Goal: Task Accomplishment & Management: Use online tool/utility

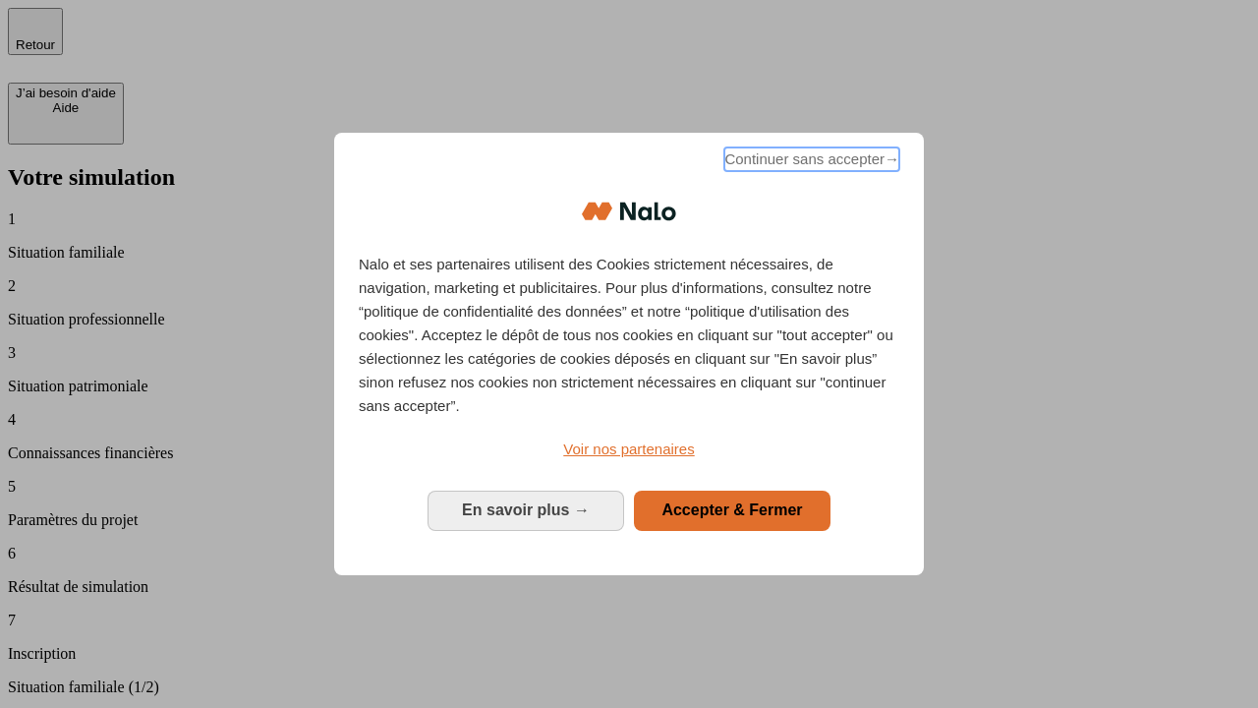
click at [810, 162] on span "Continuer sans accepter →" at bounding box center [811, 159] width 175 height 24
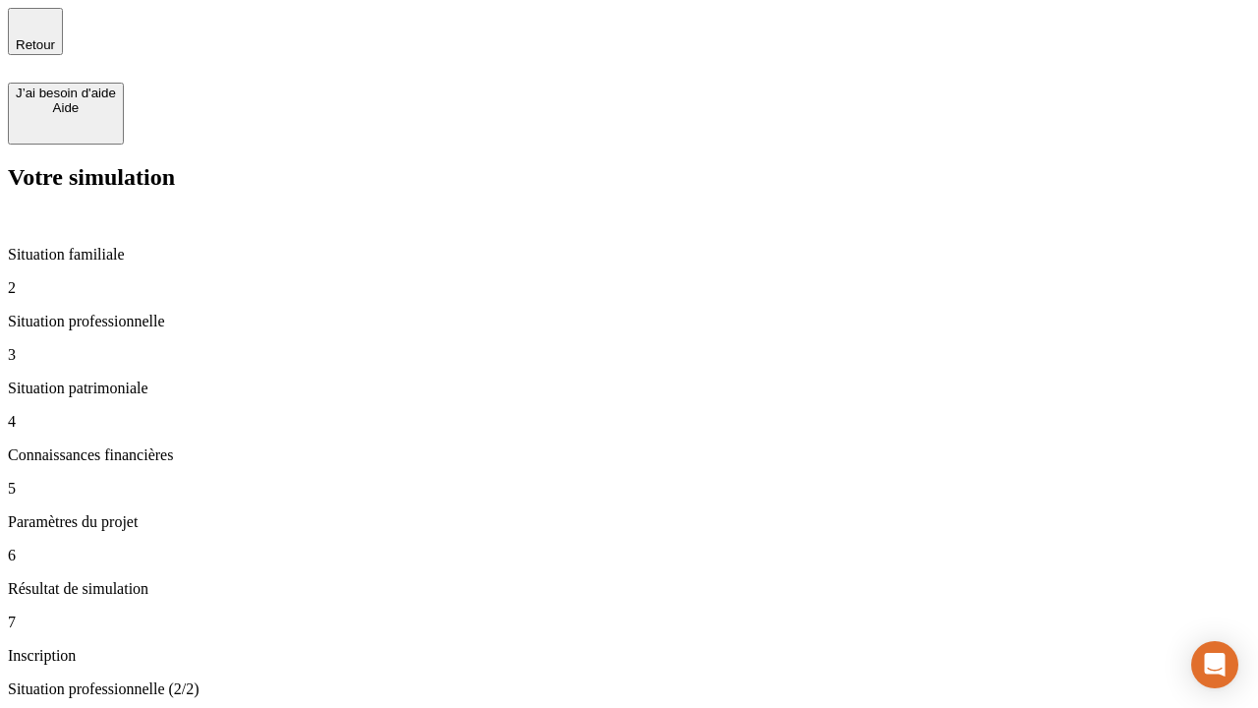
type input "70 000"
type input "1 000"
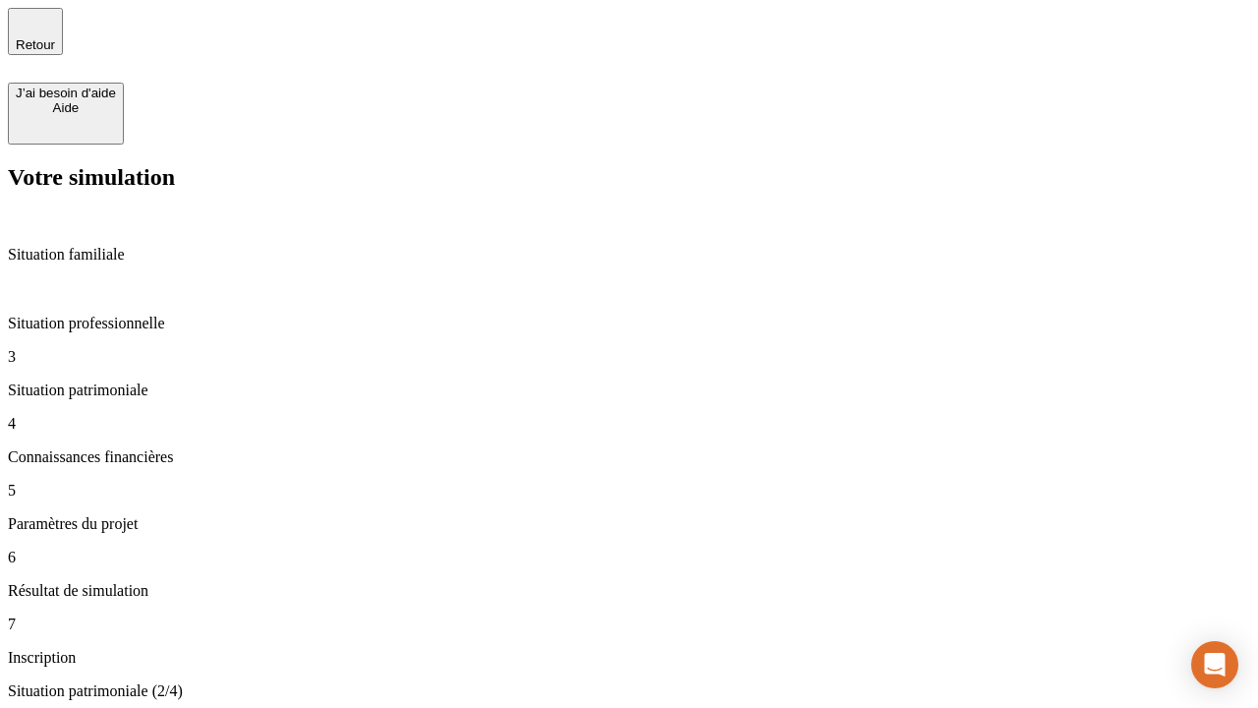
type input "800"
type input "6"
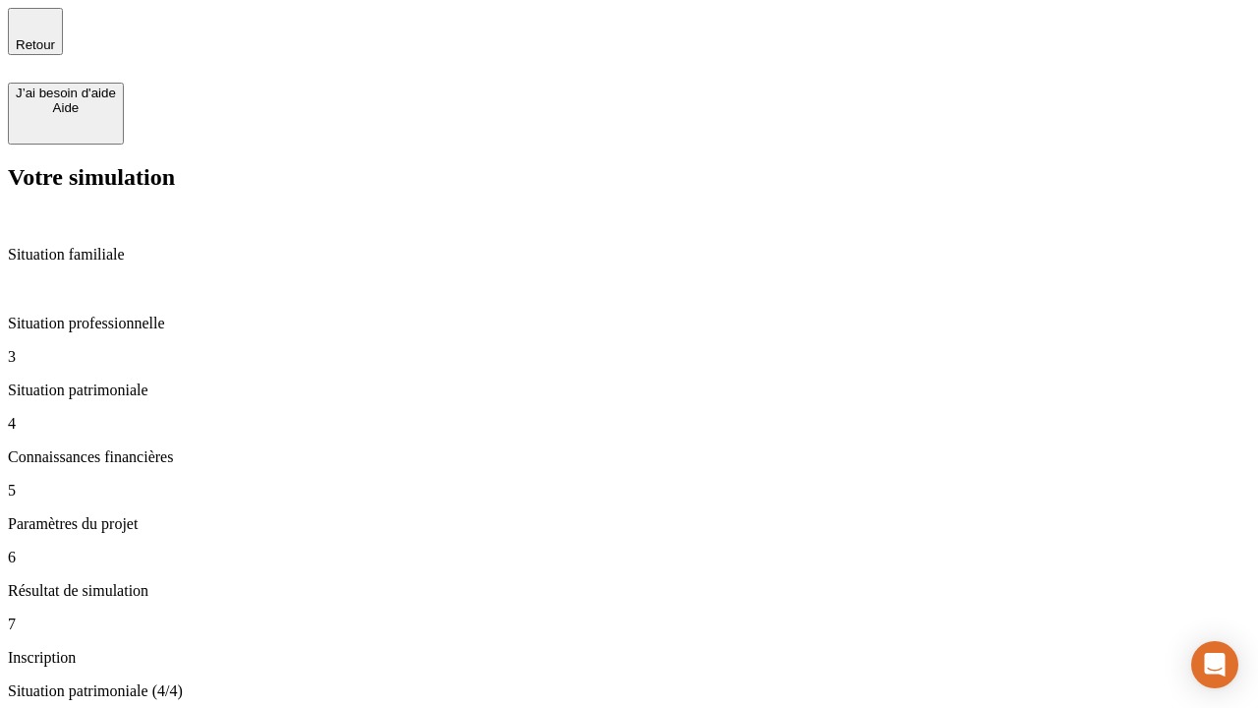
type input "400"
type input "3"
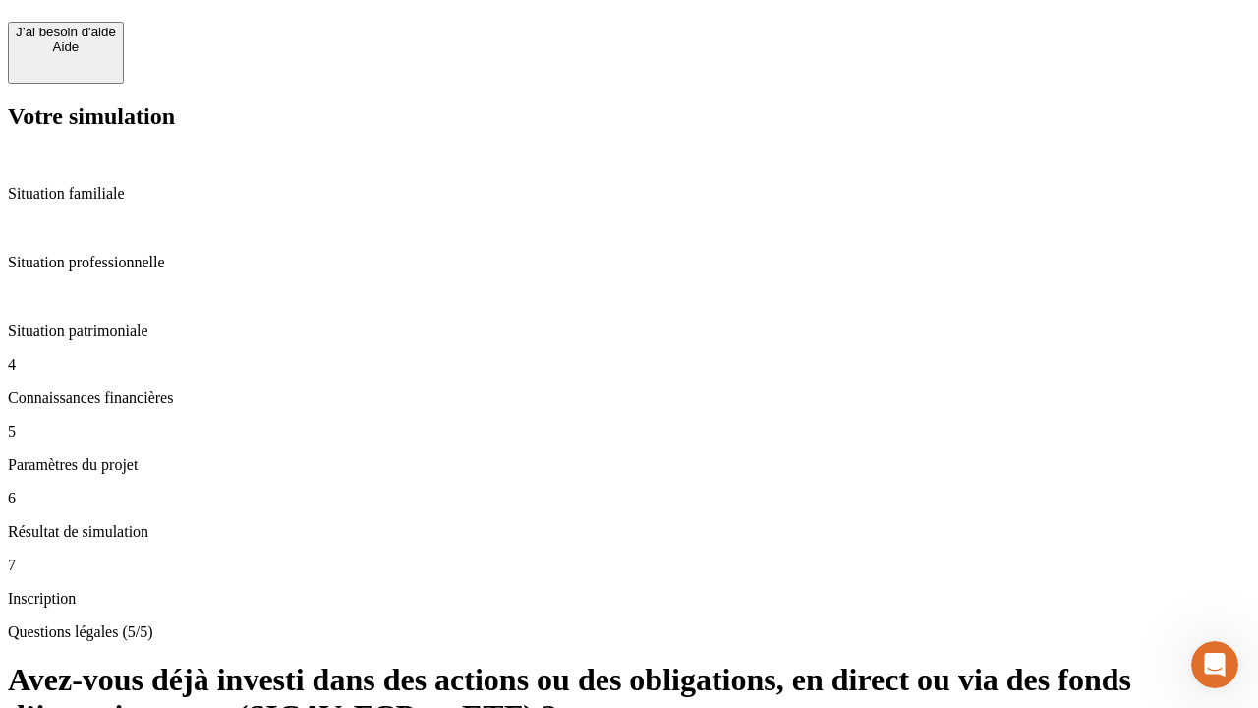
scroll to position [47, 0]
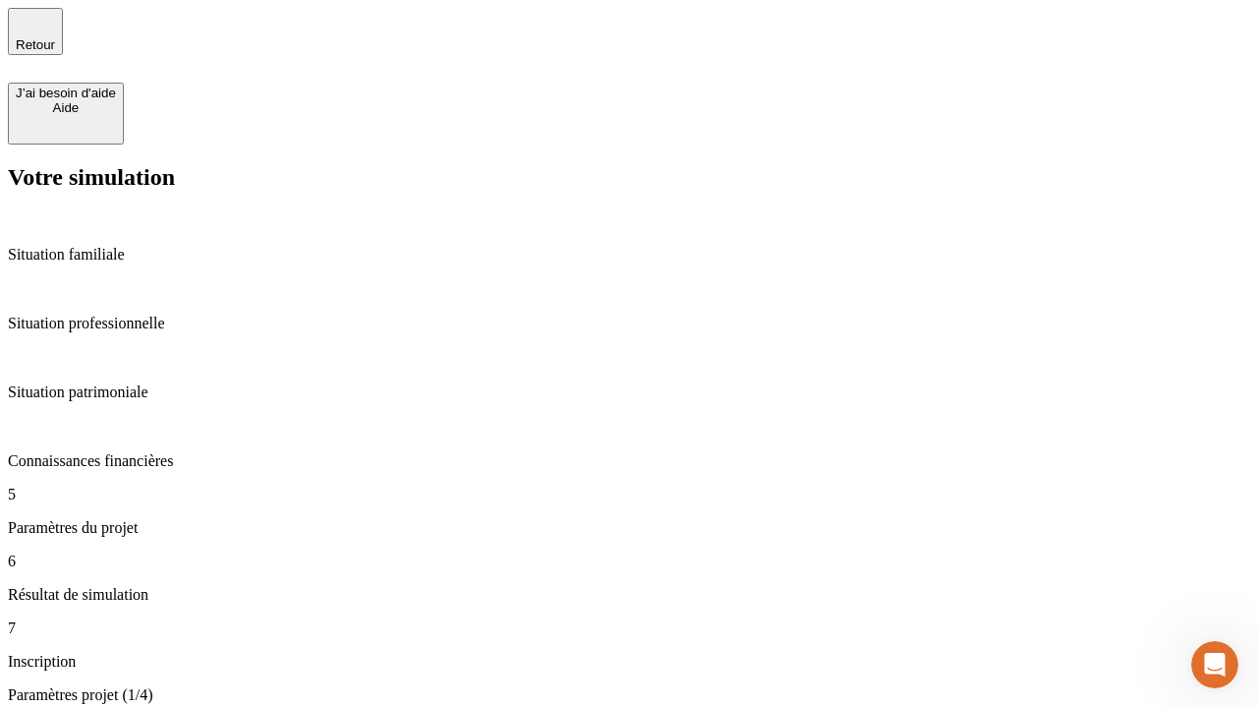
type input "35"
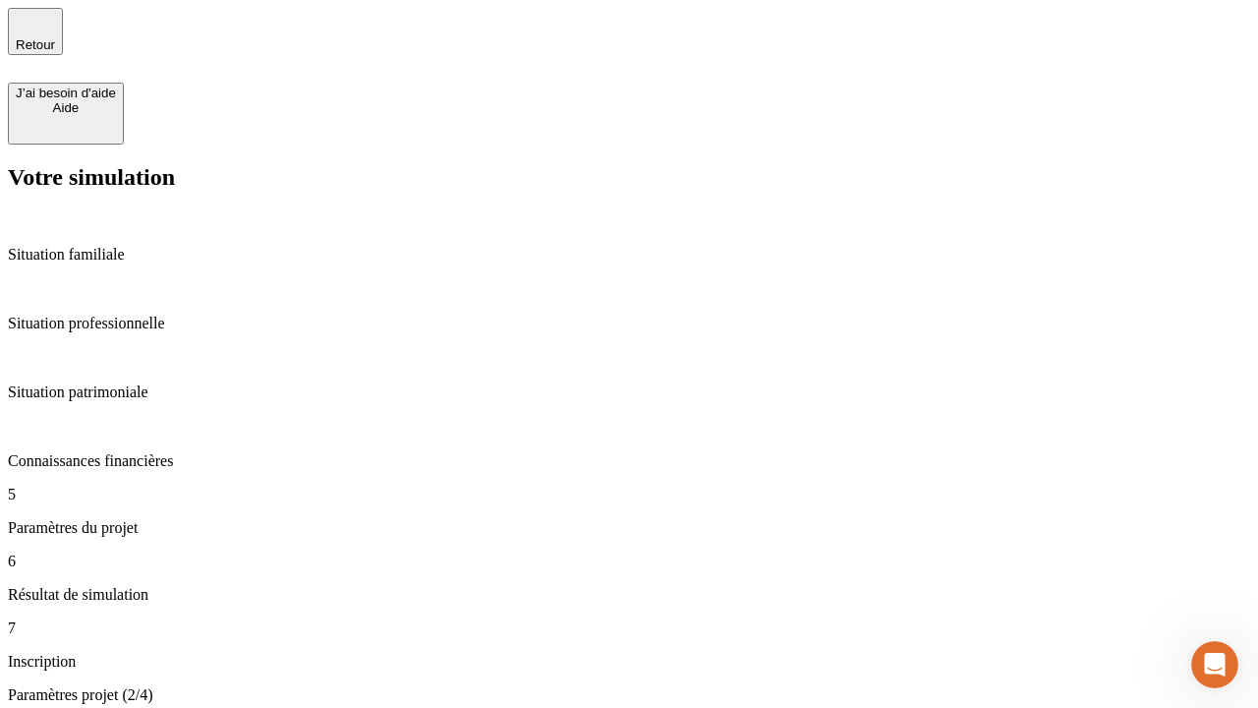
type input "500"
type input "640"
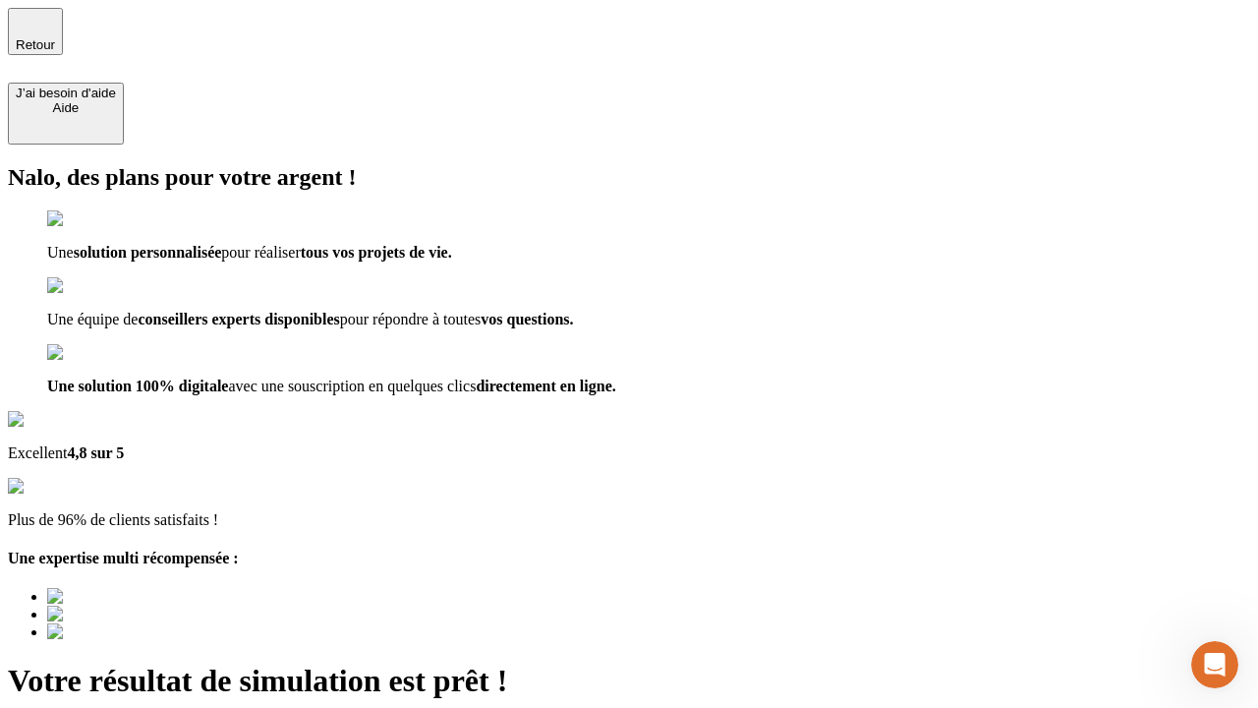
scroll to position [14, 0]
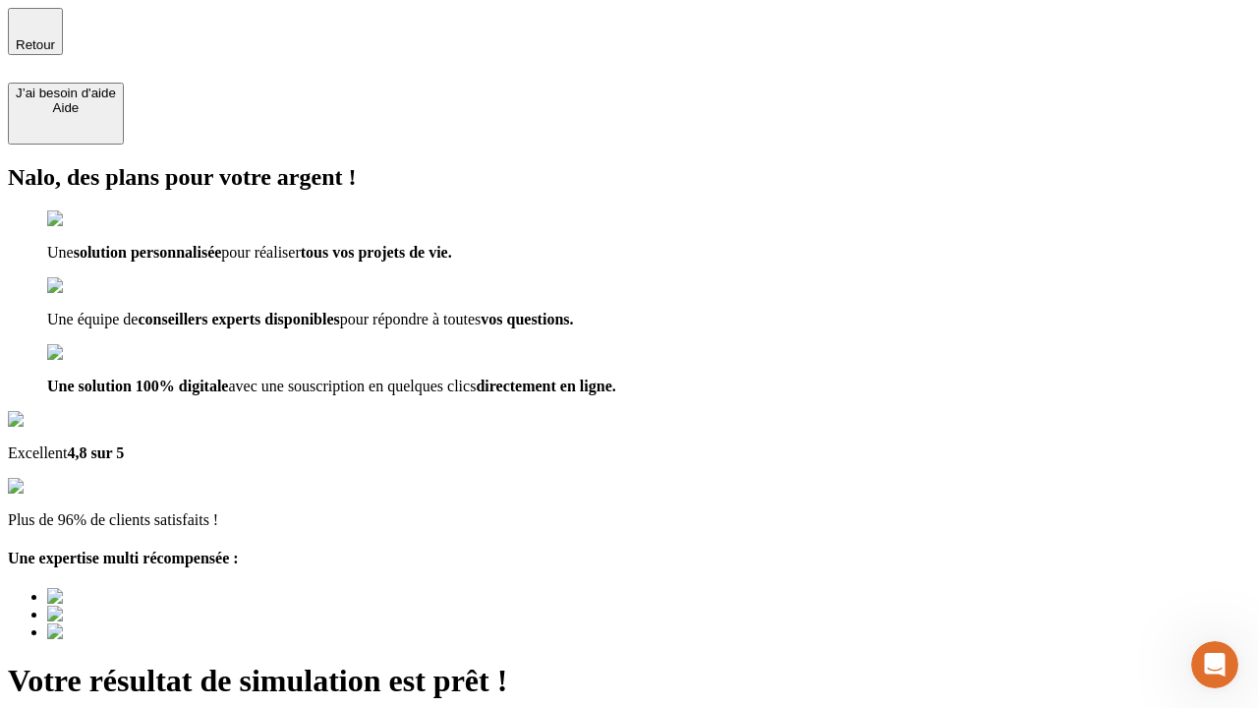
type input "[EMAIL_ADDRESS][DOMAIN_NAME]"
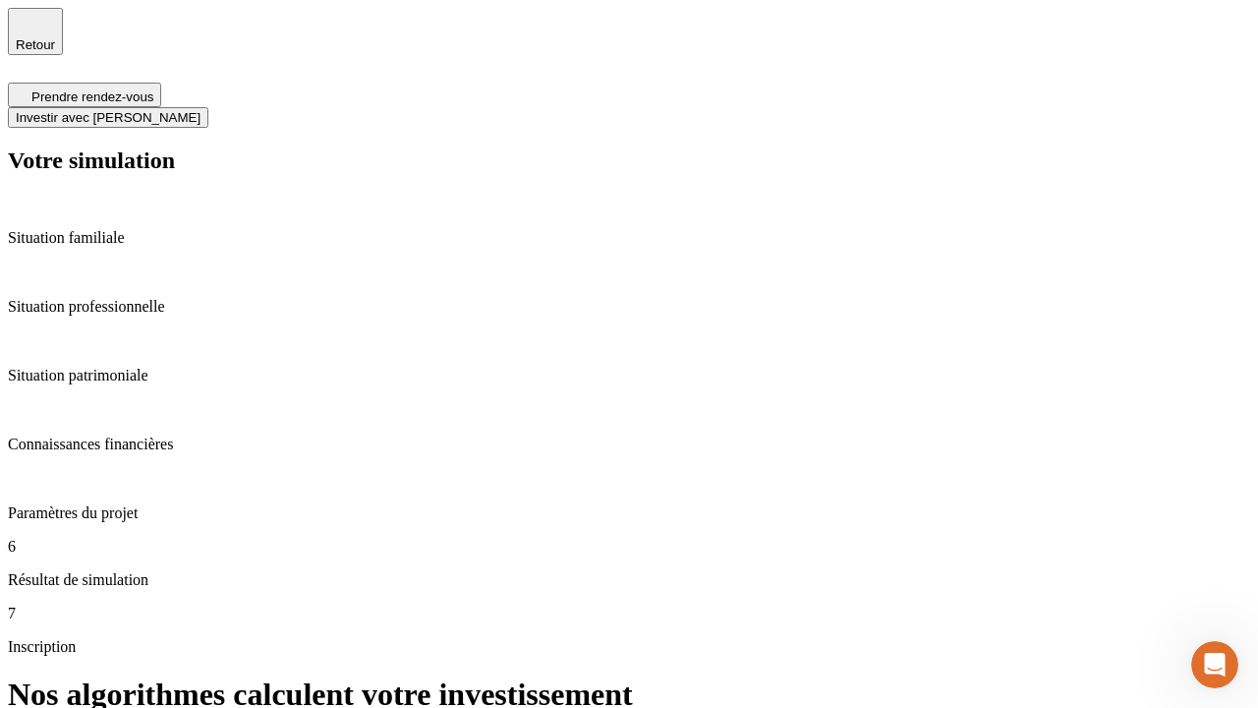
scroll to position [8, 0]
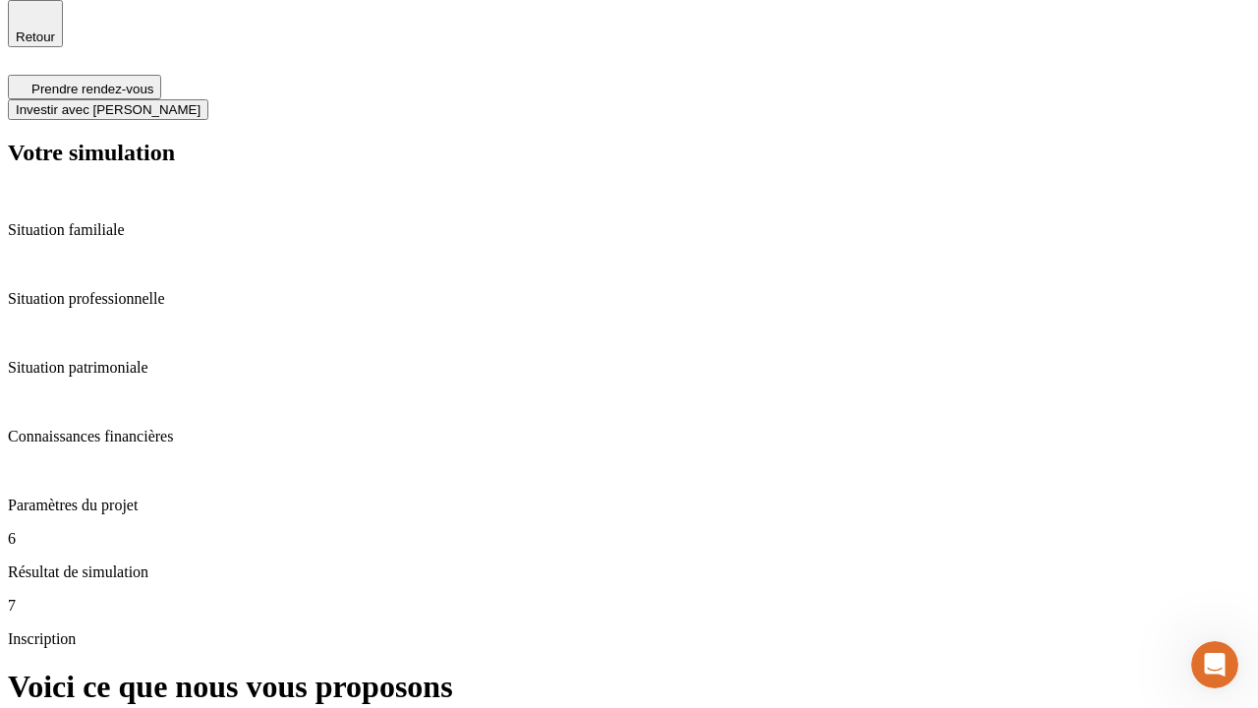
click at [200, 102] on span "Investir avec [PERSON_NAME]" at bounding box center [108, 109] width 185 height 15
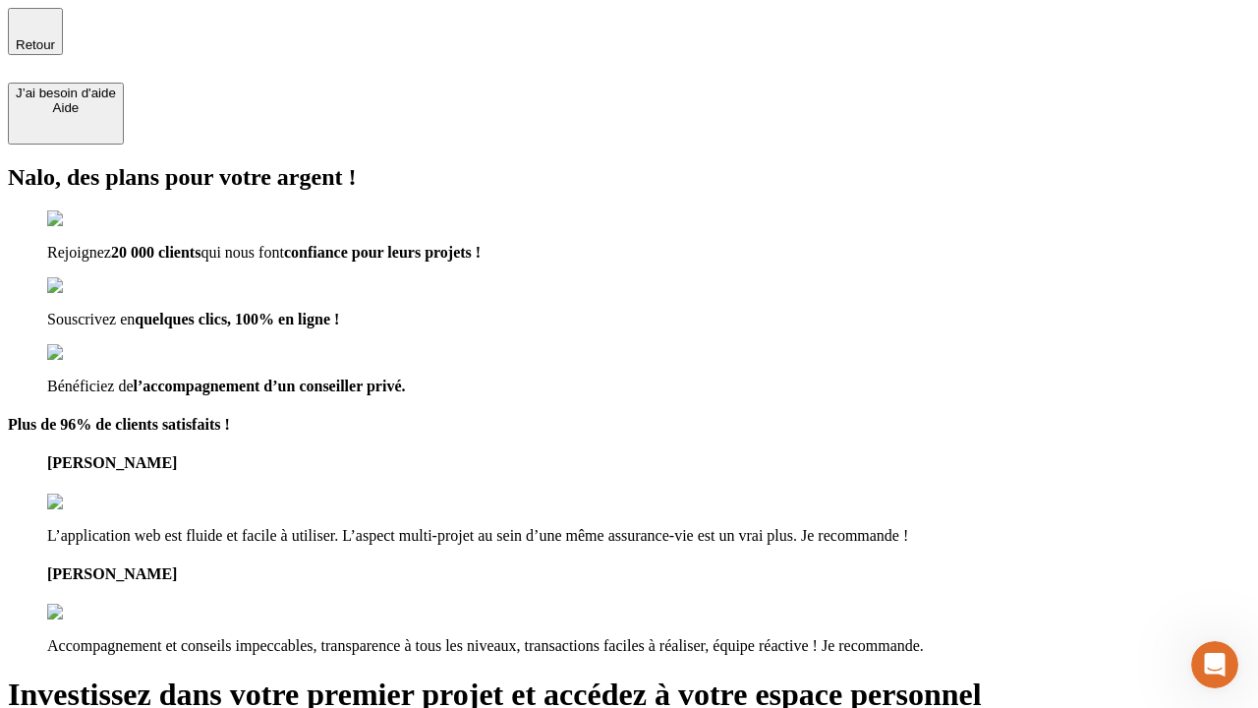
type input "[PERSON_NAME][EMAIL_ADDRESS][DOMAIN_NAME]"
